Goal: Navigation & Orientation: Find specific page/section

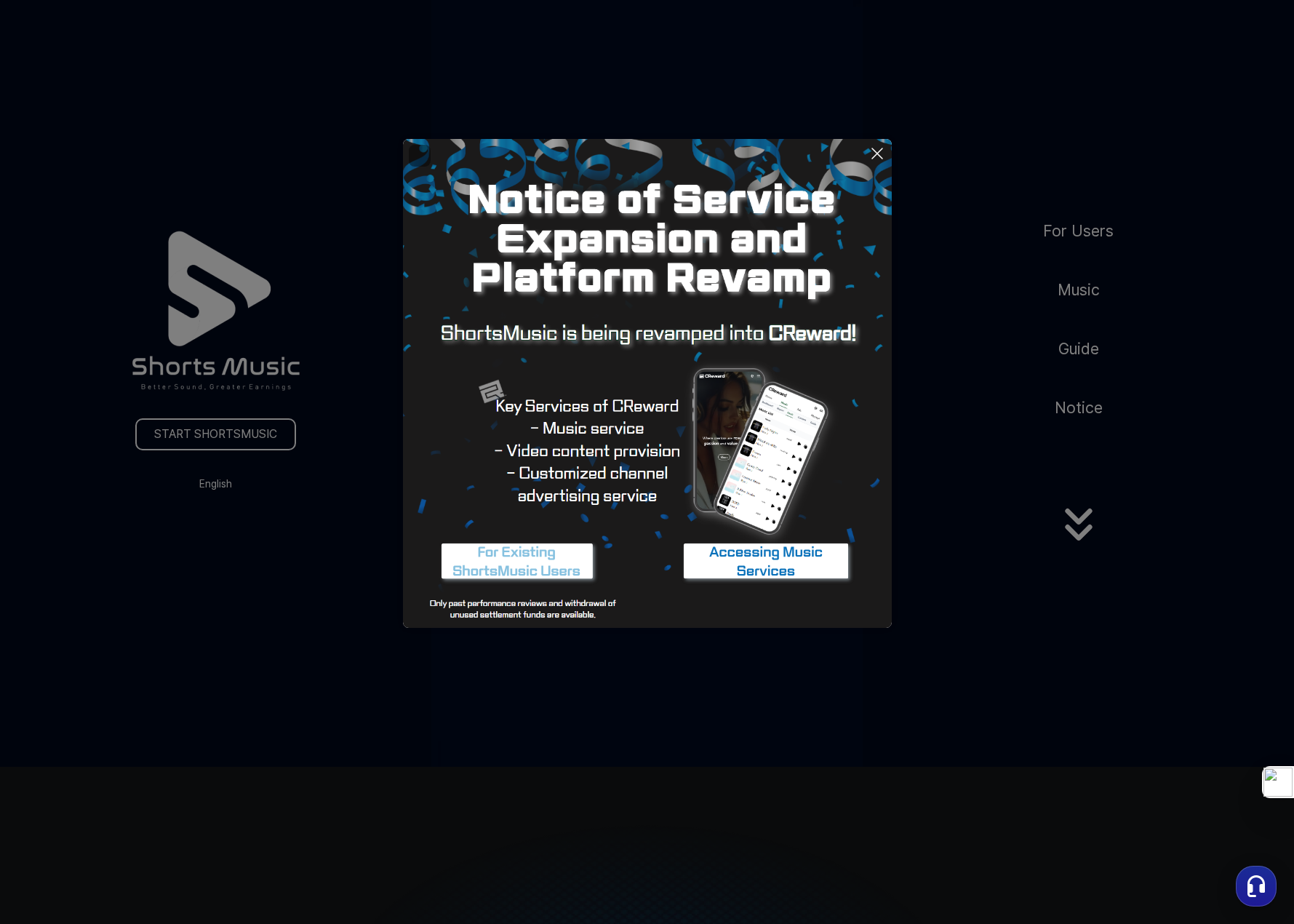
click at [877, 154] on icon at bounding box center [877, 154] width 10 height 10
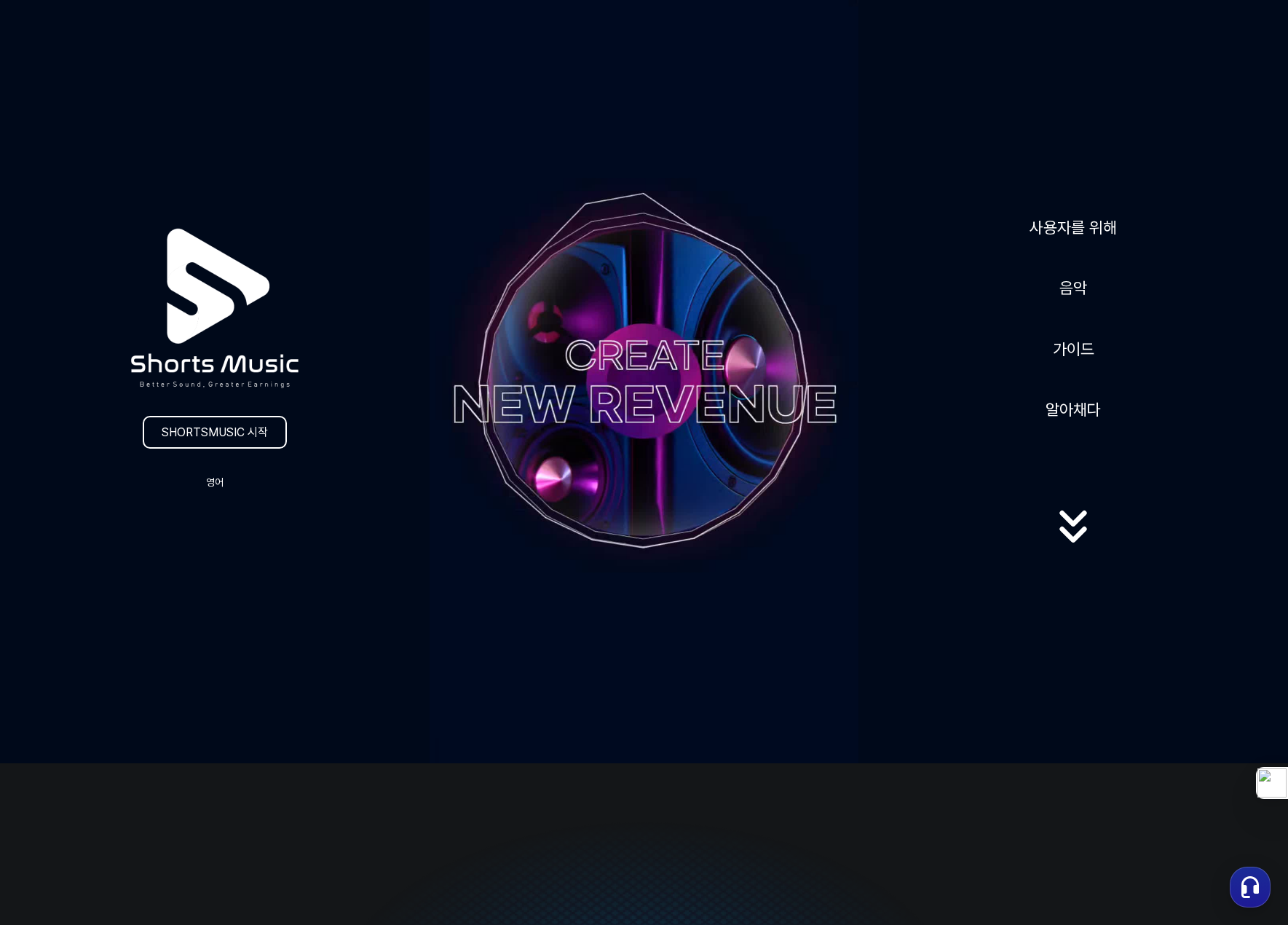
click at [1175, 298] on div "사용자를 위해 음악 가이드 알아채다" at bounding box center [1073, 382] width 430 height 371
click at [1063, 220] on font "사용자를 위해" at bounding box center [1073, 227] width 87 height 19
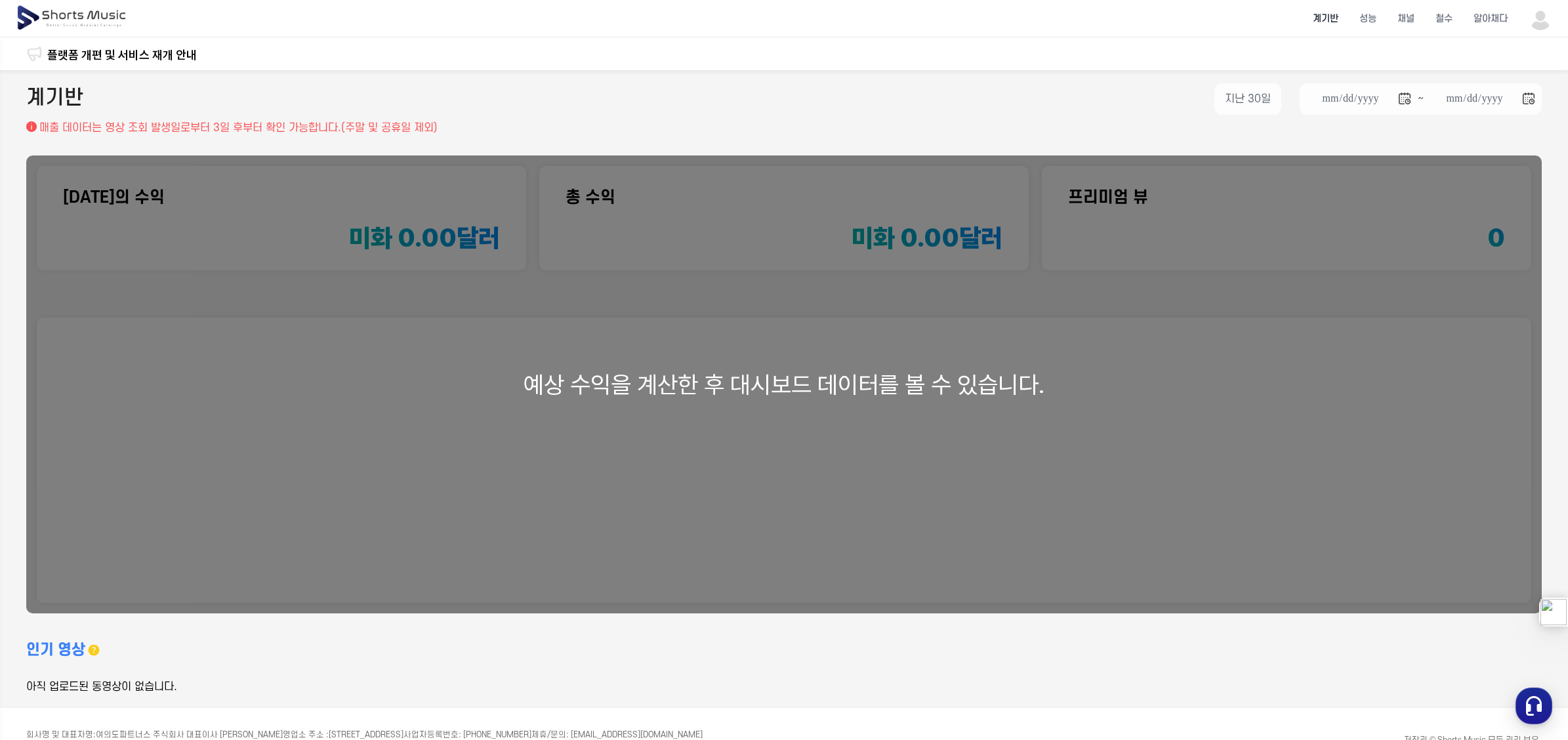
click at [1166, 14] on font "계기반" at bounding box center [1325, 18] width 26 height 11
click at [75, 13] on img at bounding box center [73, 18] width 113 height 37
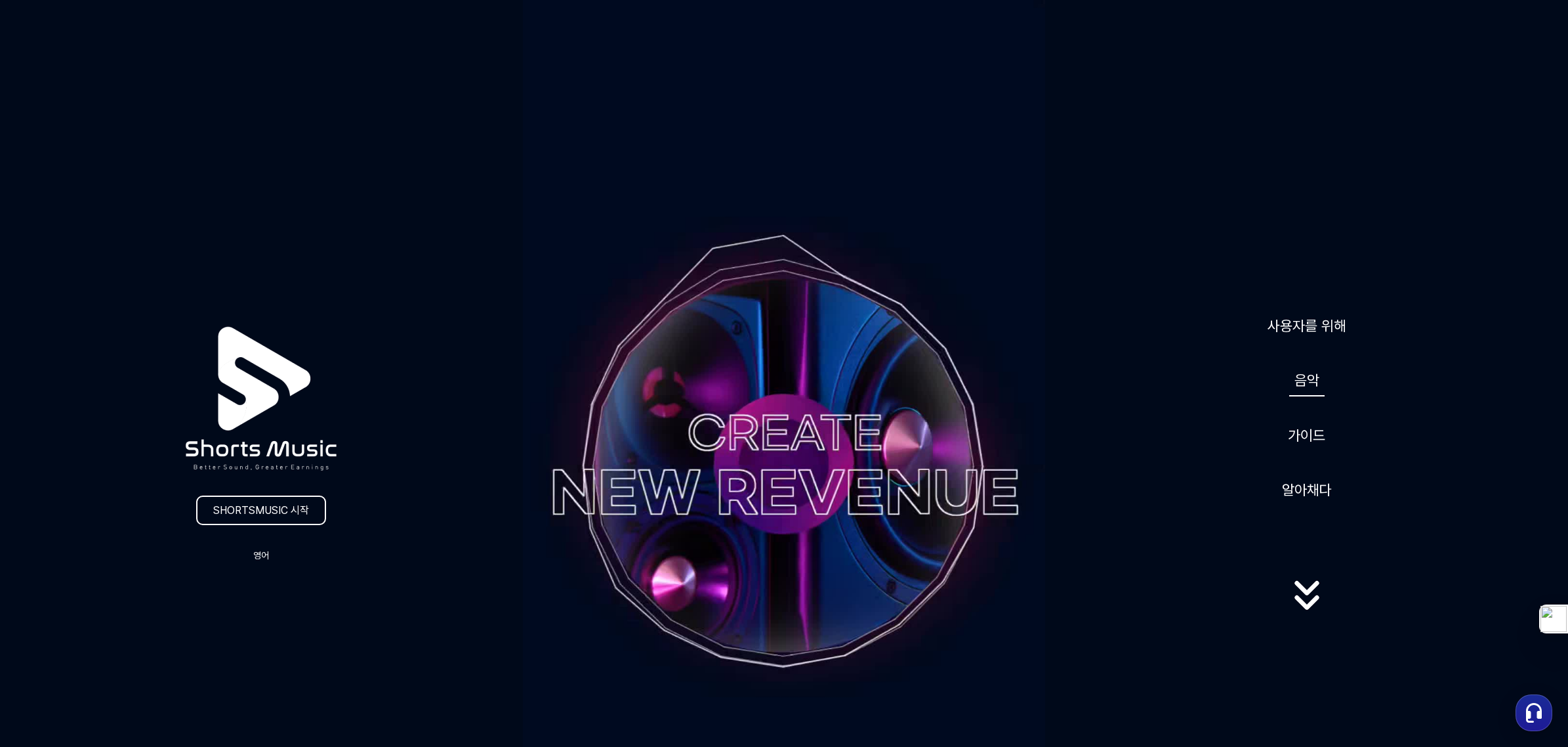
click at [1166, 374] on font "음악" at bounding box center [1307, 380] width 25 height 17
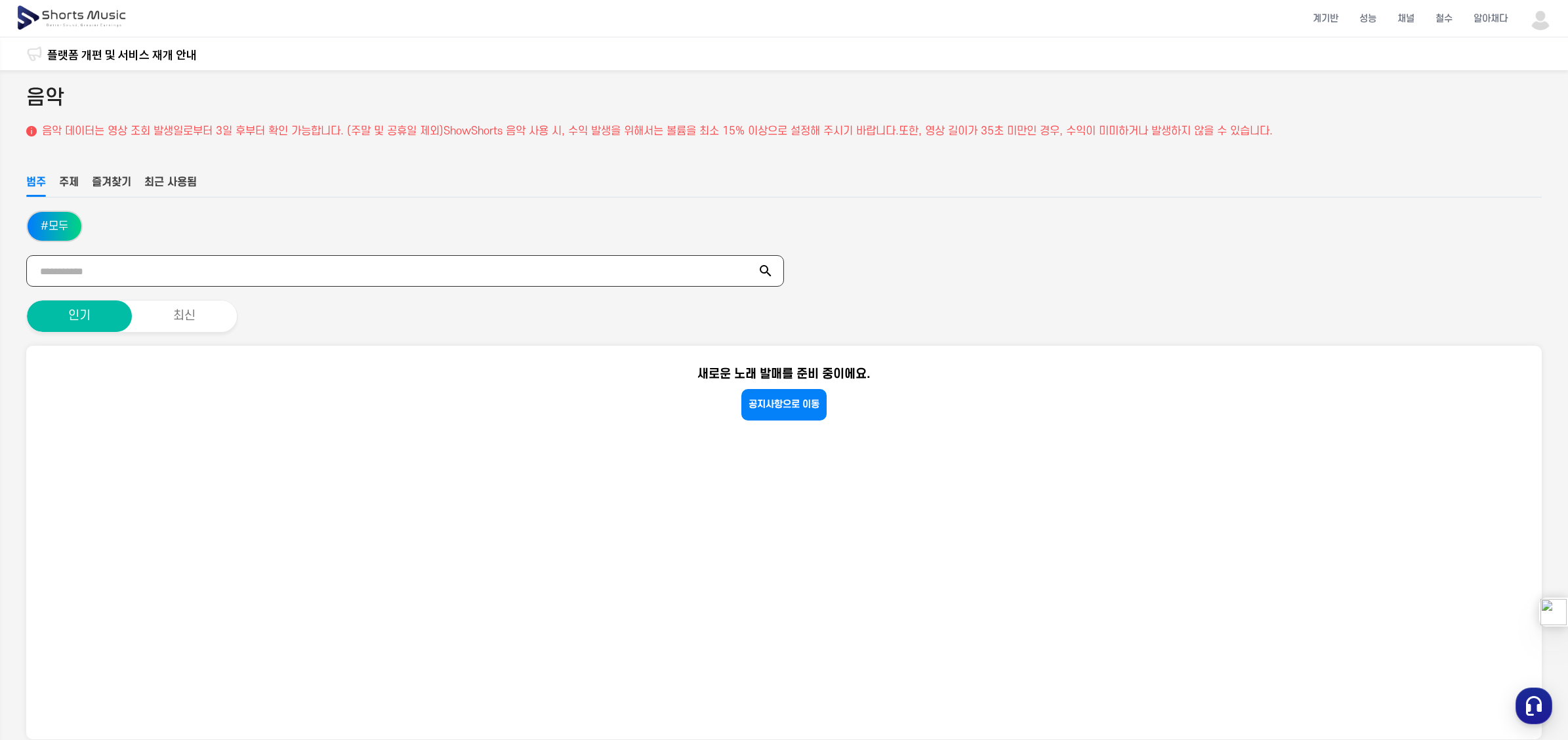
click at [433, 272] on input "text" at bounding box center [405, 271] width 758 height 32
click at [338, 203] on div "범주 주제 즐겨찾기 최근 사용됨 # 모두 인기 최신" at bounding box center [784, 254] width 1515 height 158
click at [60, 179] on font "주제" at bounding box center [69, 183] width 20 height 12
drag, startPoint x: 690, startPoint y: 372, endPoint x: 936, endPoint y: 368, distance: 246.0
click at [936, 368] on div "새로운 노래 발매를 준비 중이에요. [GEOGRAPHIC_DATA]으로 [GEOGRAPHIC_DATA]" at bounding box center [784, 392] width 1476 height 55
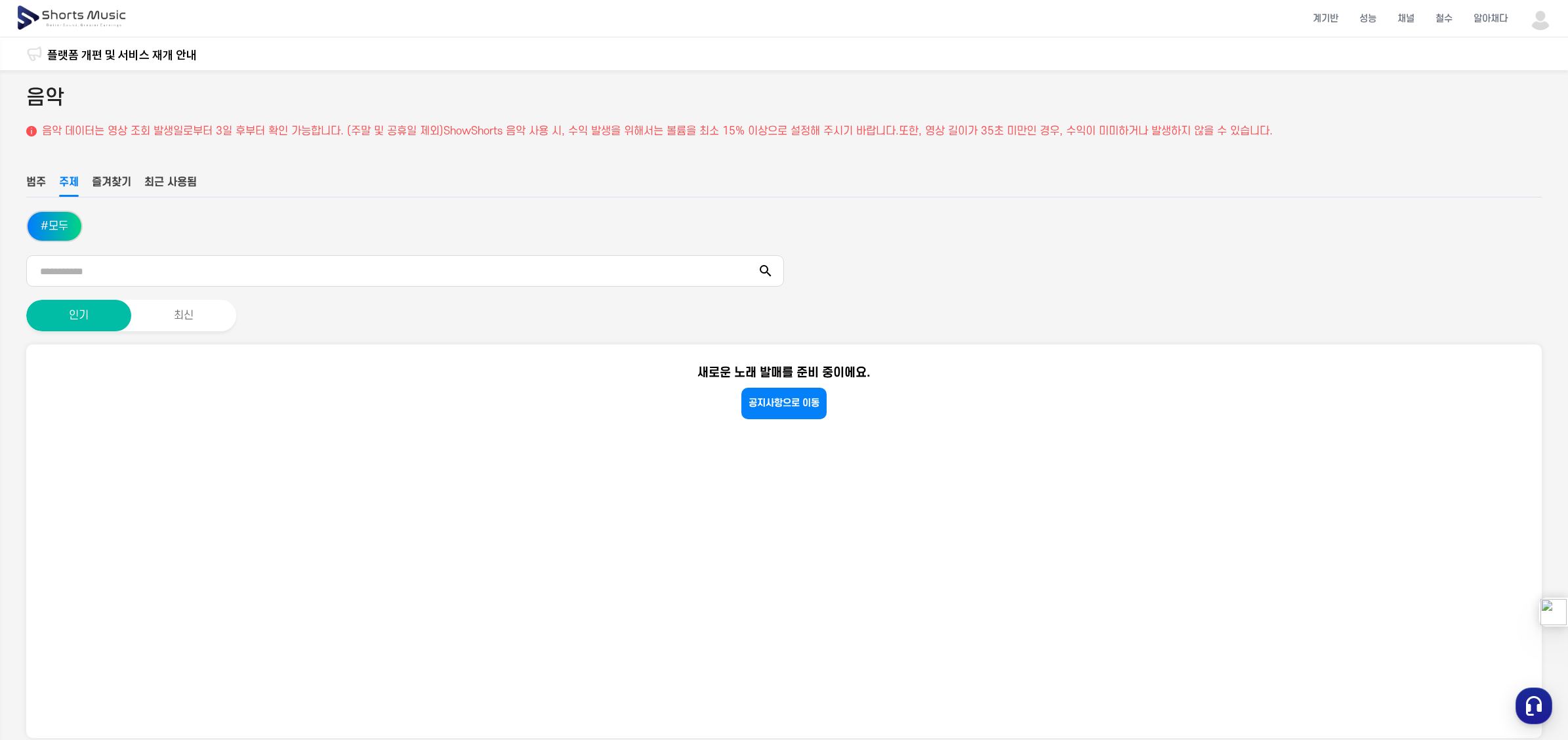
click at [1064, 279] on li at bounding box center [784, 271] width 1515 height 32
